Goal: Task Accomplishment & Management: Use online tool/utility

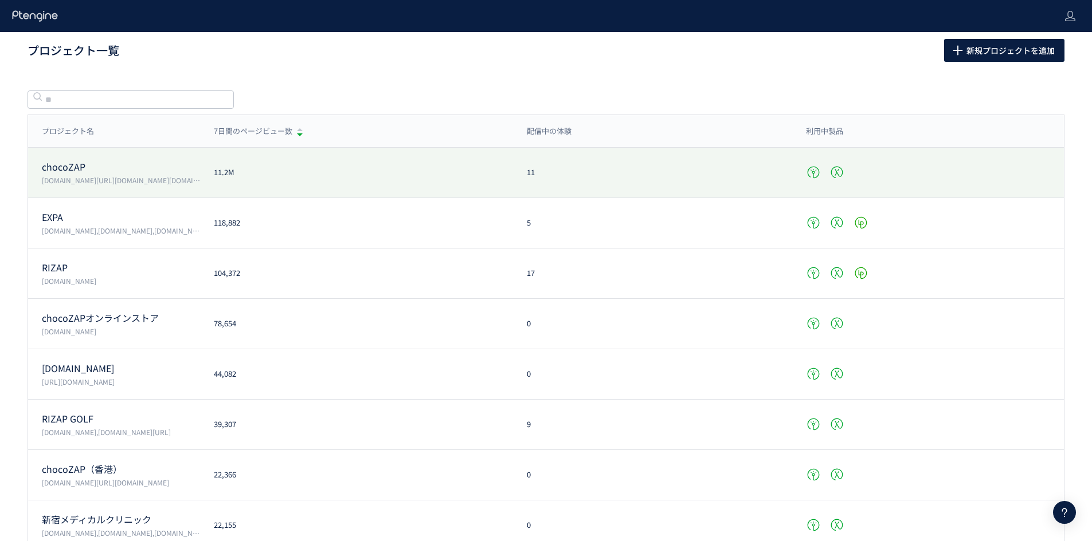
click at [280, 187] on div "chocoZAP [DOMAIN_NAME][URL][DOMAIN_NAME][DOMAIN_NAME][PERSON_NAME][DOMAIN_NAME]…" at bounding box center [545, 173] width 1035 height 50
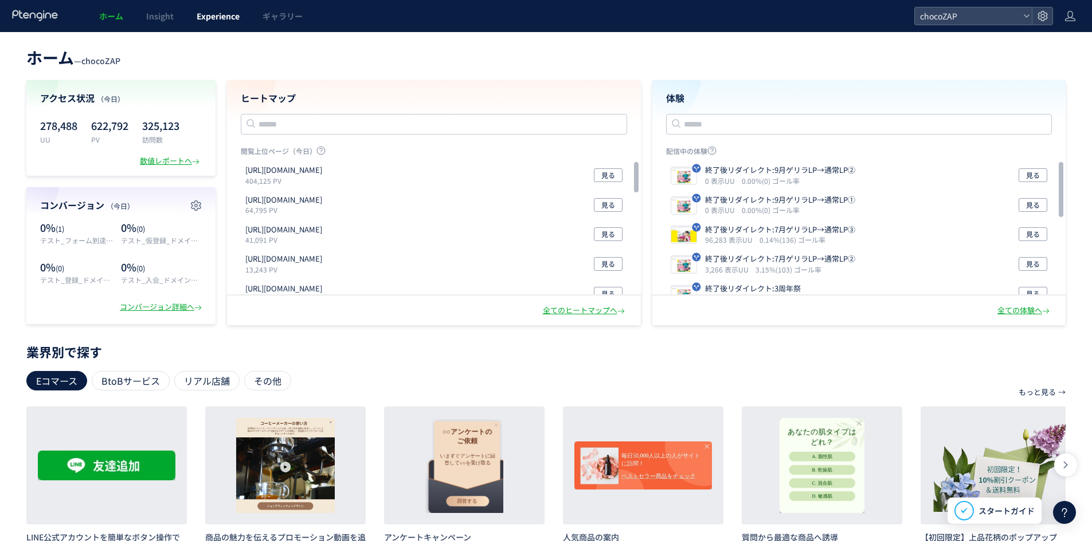
click at [199, 16] on span "Experience" at bounding box center [218, 15] width 43 height 11
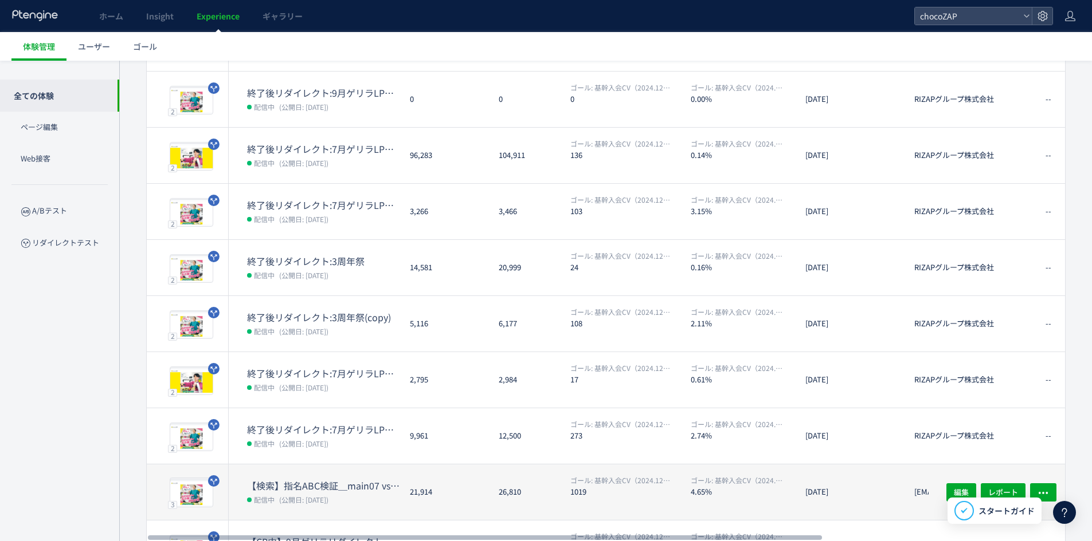
scroll to position [250, 0]
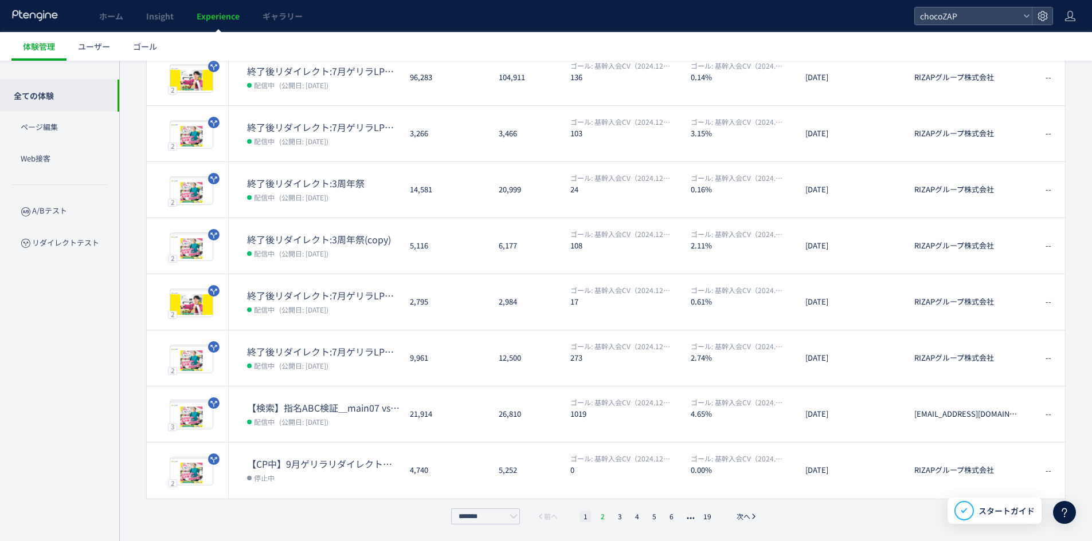
click at [606, 519] on li "2" at bounding box center [601, 516] width 11 height 11
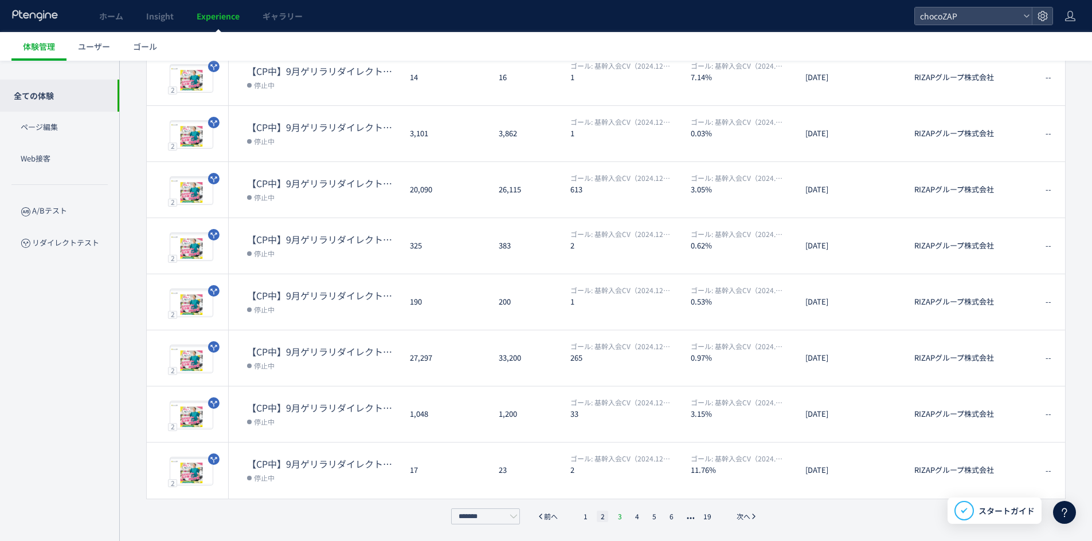
click at [619, 519] on li "3" at bounding box center [619, 516] width 11 height 11
click at [638, 516] on li "4" at bounding box center [636, 516] width 11 height 11
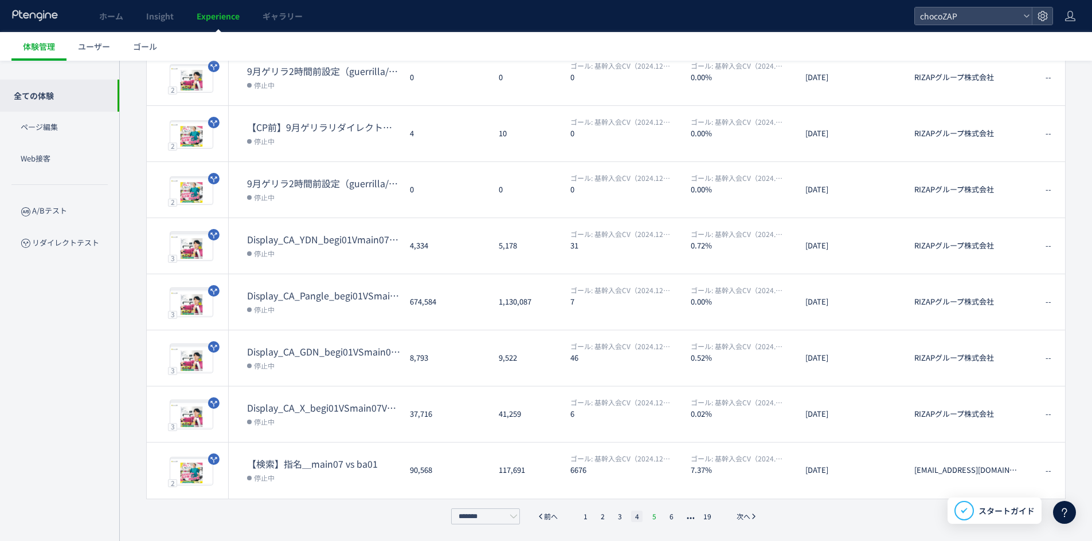
click at [658, 513] on li "5" at bounding box center [653, 516] width 11 height 11
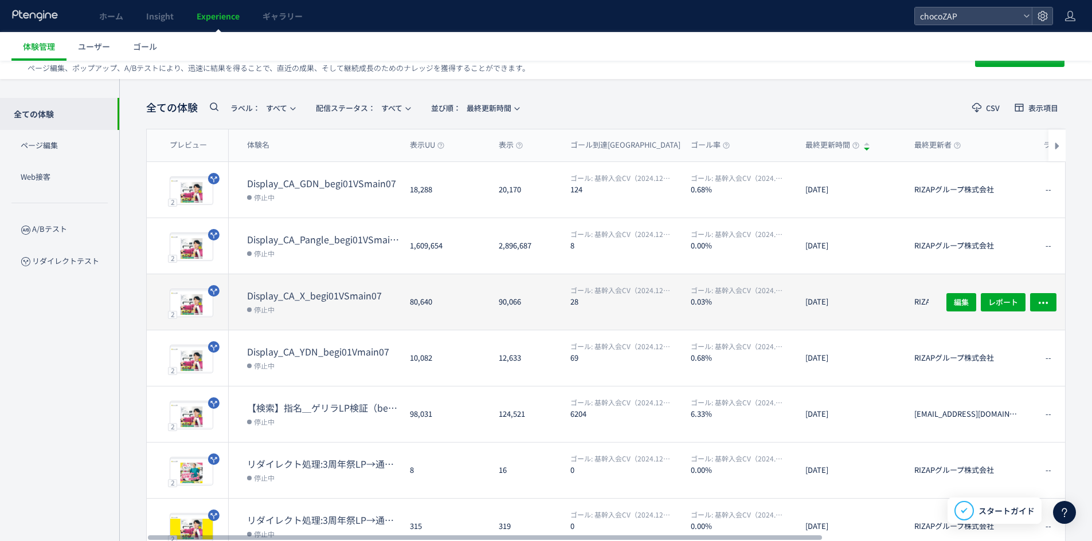
scroll to position [0, 0]
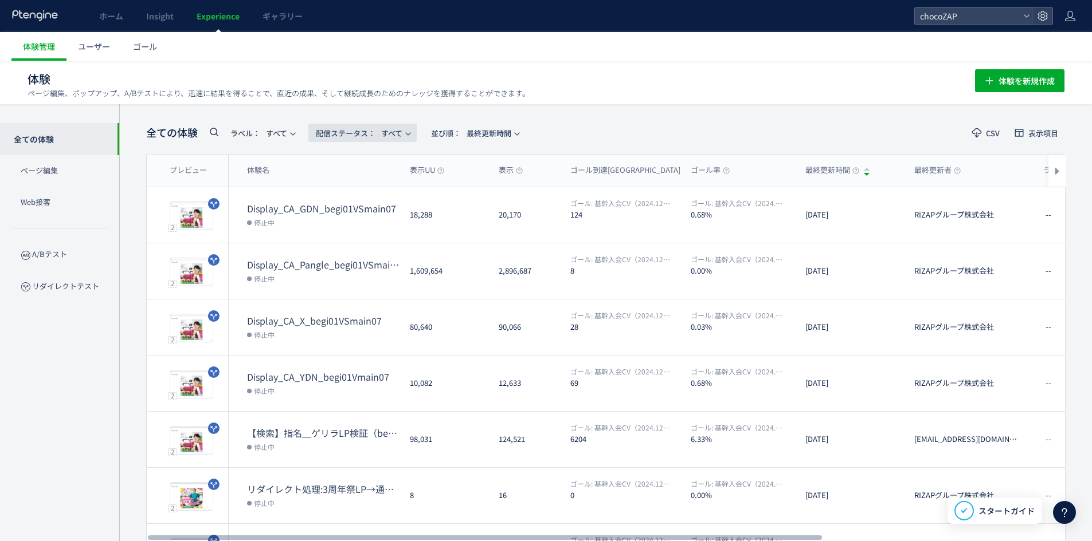
click at [402, 139] on span "配信ステータス​： すべて" at bounding box center [359, 133] width 87 height 19
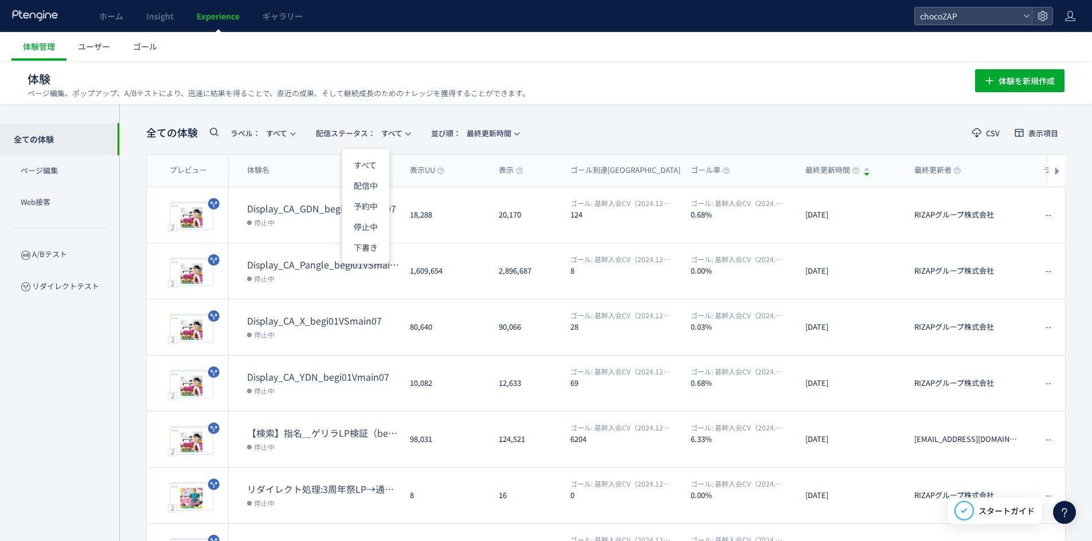
click at [507, 150] on div "全ての体験 ラベル： すべて 配信ステータス​： すべて 並び順： 最終更新時間 CSV 表示項目 プレビュー 体験名 表示UU 表示 ゴール到達UU ゴール…" at bounding box center [605, 447] width 919 height 653
